Goal: Information Seeking & Learning: Check status

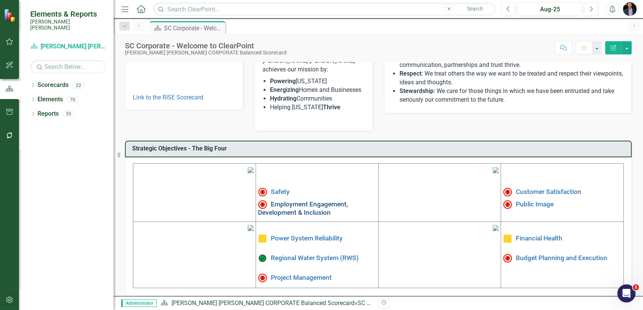
scroll to position [181, 0]
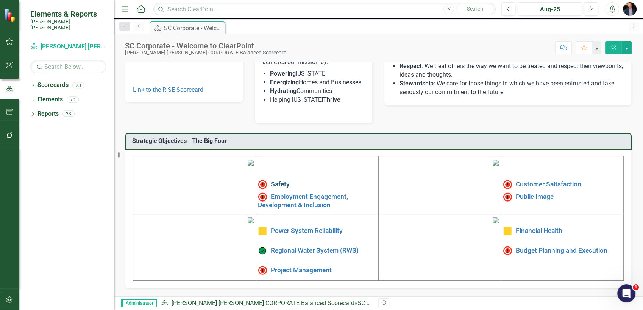
click at [281, 181] on link "Safety" at bounding box center [280, 185] width 19 height 8
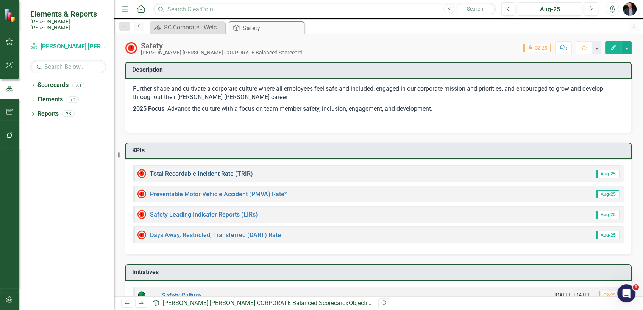
click at [215, 175] on link "Total Recordable Incident Rate (TRIR)" at bounding box center [201, 173] width 103 height 7
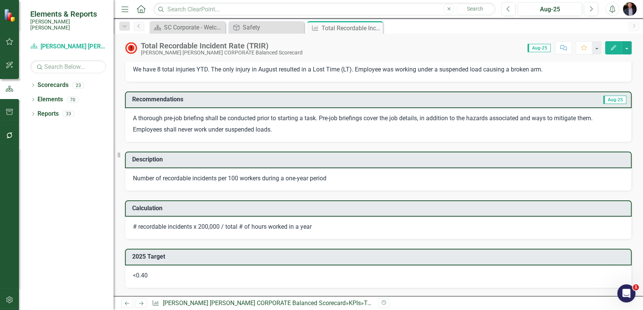
scroll to position [168, 0]
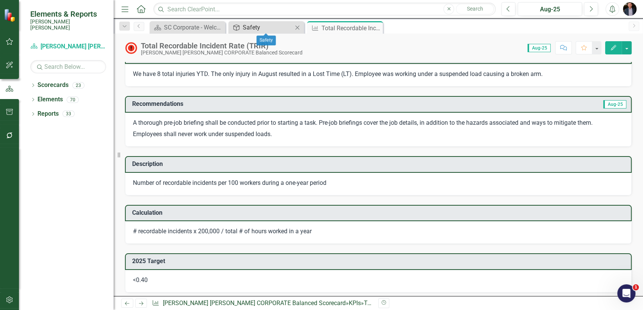
click at [264, 27] on div "Safety" at bounding box center [268, 27] width 50 height 9
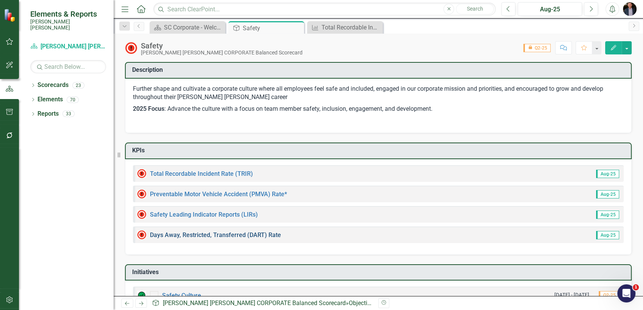
click at [223, 237] on link "Days Away, Restricted, Transferred (DART) Rate" at bounding box center [215, 235] width 131 height 7
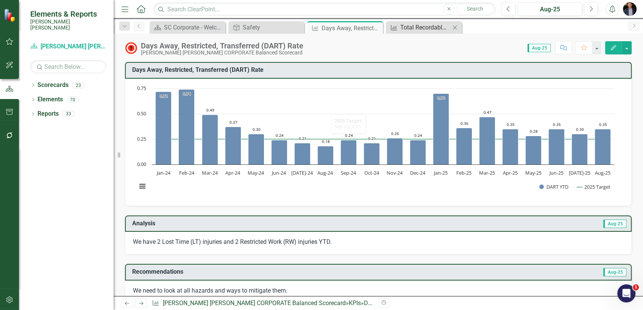
click at [403, 28] on div "Total Recordable Incident Rate (TRIR)" at bounding box center [425, 27] width 50 height 9
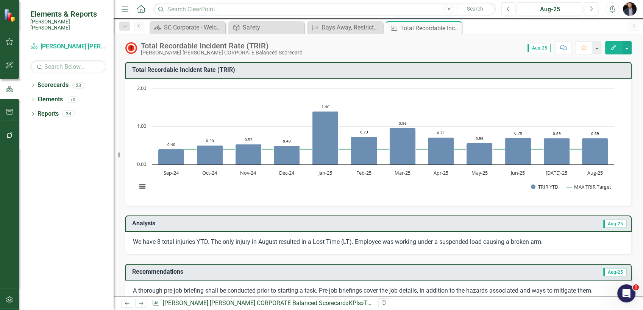
drag, startPoint x: 253, startPoint y: 70, endPoint x: 153, endPoint y: 74, distance: 100.0
click at [153, 74] on td "Total Recordable Incident Rate (TRIR)​" at bounding box center [379, 71] width 495 height 12
drag, startPoint x: 133, startPoint y: 71, endPoint x: 216, endPoint y: 69, distance: 82.6
click at [216, 69] on h3 "Total Recordable Incident Rate (TRIR)​" at bounding box center [379, 70] width 495 height 7
